Goal: Check status: Check status

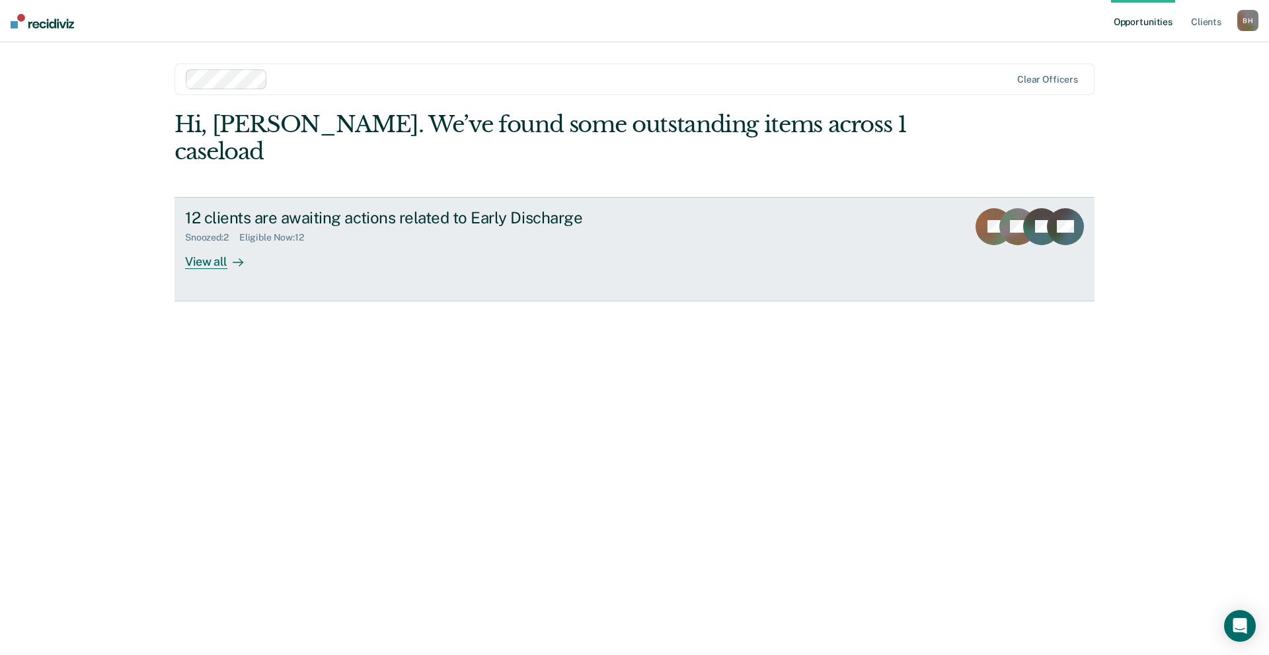
click at [207, 243] on div "View all" at bounding box center [222, 256] width 74 height 26
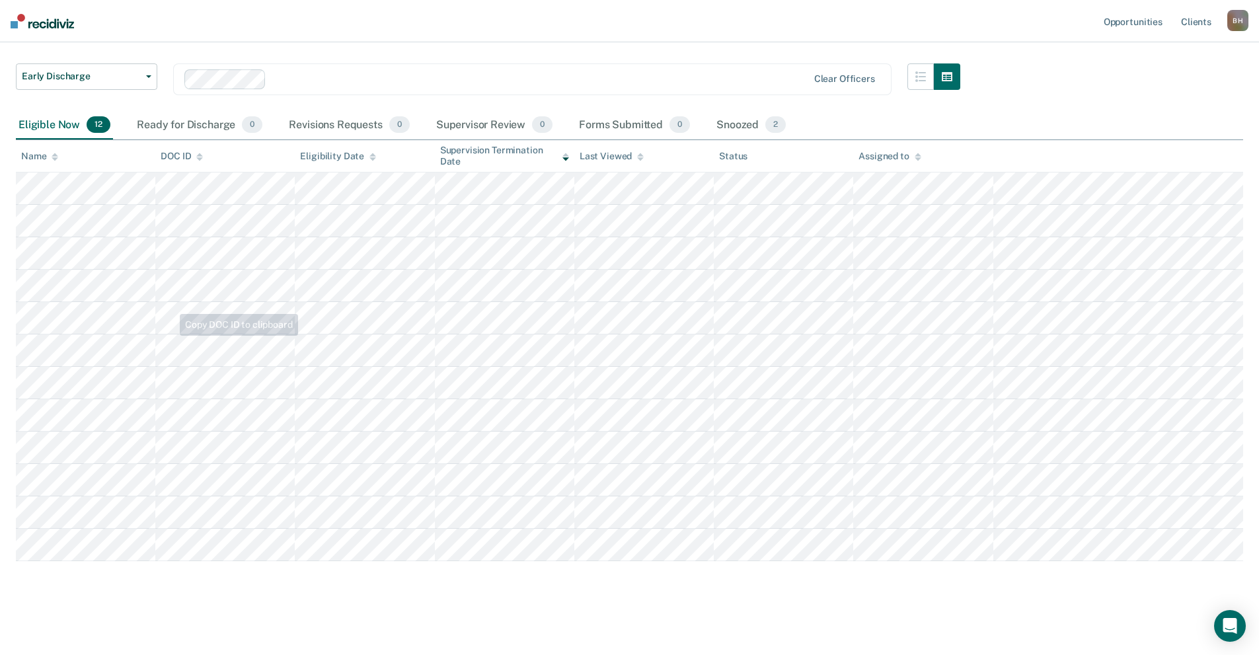
scroll to position [77, 0]
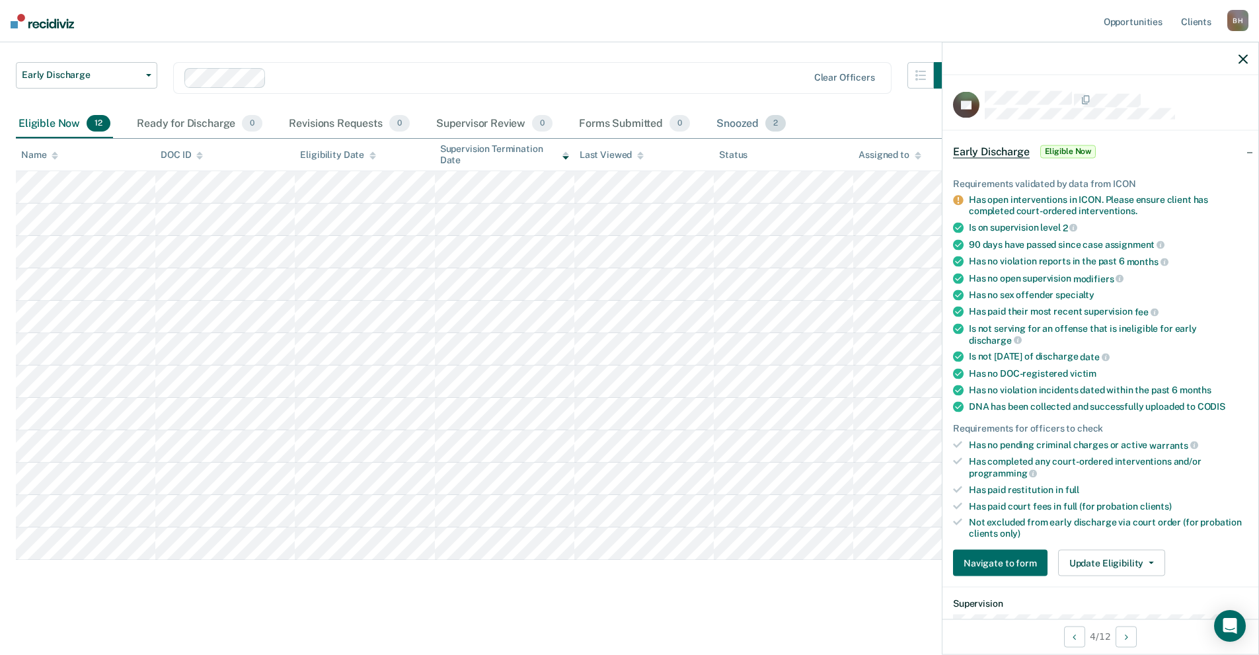
click at [745, 119] on div "Snoozed 2" at bounding box center [751, 124] width 75 height 29
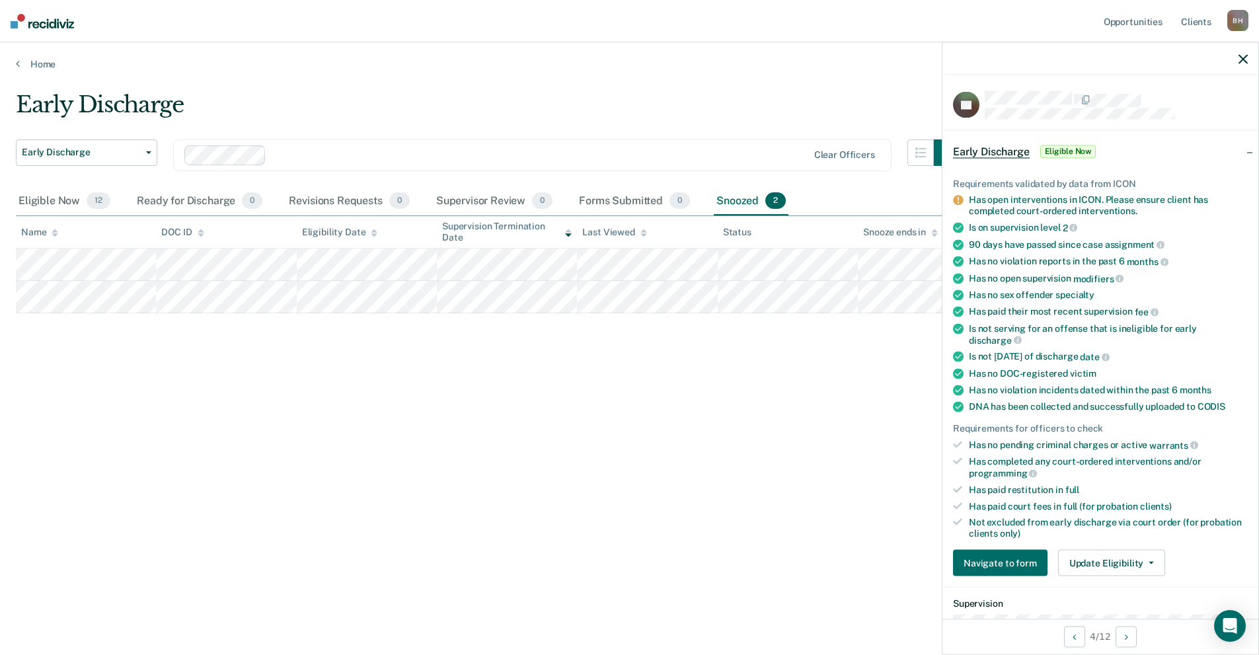
scroll to position [0, 0]
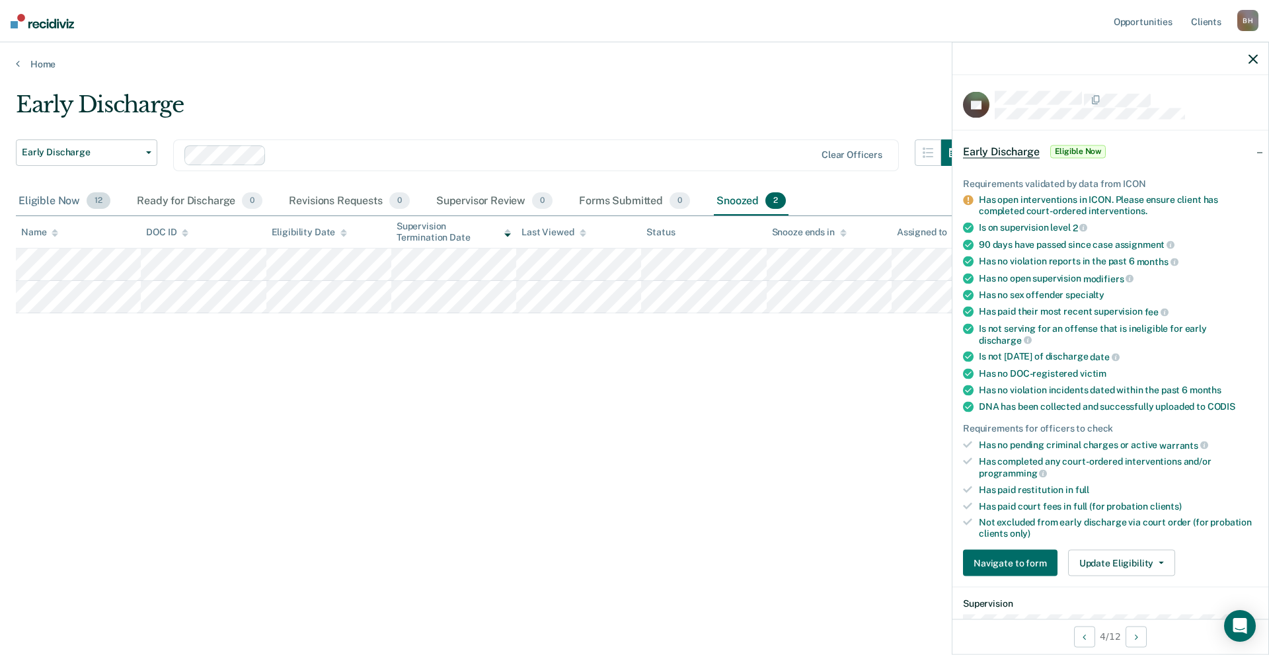
click at [53, 194] on div "Eligible Now 12" at bounding box center [64, 201] width 97 height 29
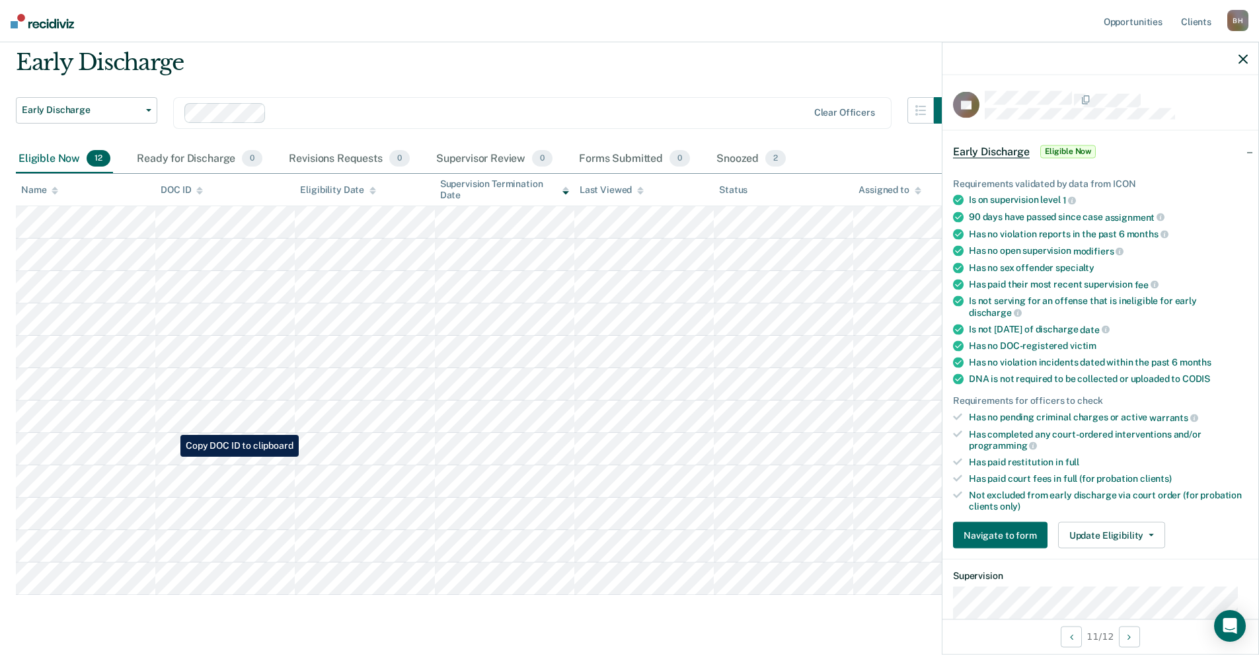
scroll to position [77, 0]
